Goal: Information Seeking & Learning: Stay updated

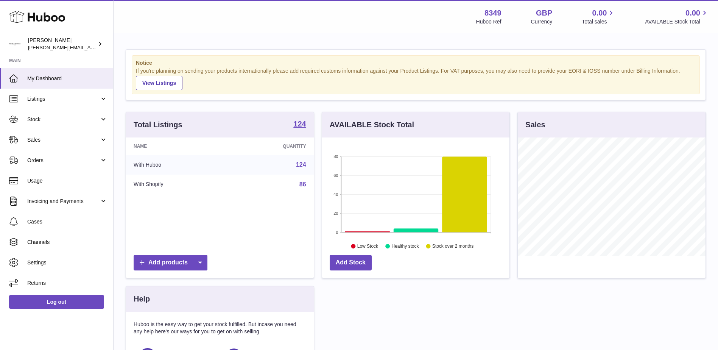
scroll to position [118, 187]
click at [34, 138] on span "Sales" at bounding box center [63, 139] width 72 height 7
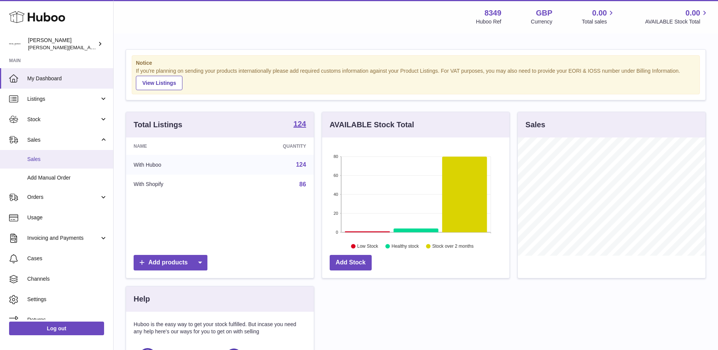
click at [34, 160] on span "Sales" at bounding box center [67, 159] width 80 height 7
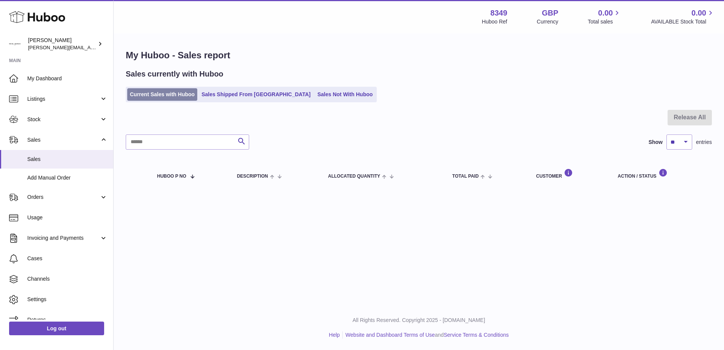
click at [171, 96] on link "Current Sales with Huboo" at bounding box center [162, 94] width 70 height 12
click at [314, 95] on link "Sales Not With Huboo" at bounding box center [344, 94] width 61 height 12
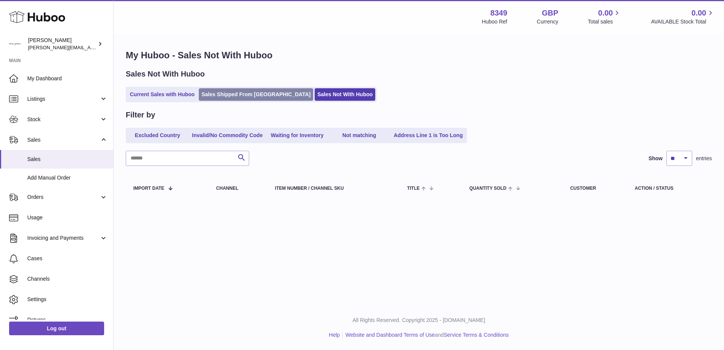
click at [242, 95] on link "Sales Shipped From [GEOGRAPHIC_DATA]" at bounding box center [256, 94] width 114 height 12
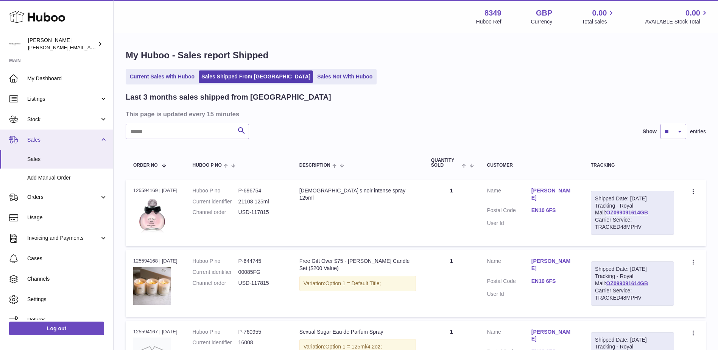
click at [30, 141] on span "Sales" at bounding box center [63, 139] width 72 height 7
